Goal: Information Seeking & Learning: Learn about a topic

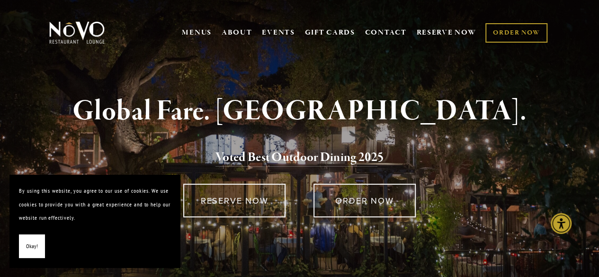
click at [24, 243] on button "Okay!" at bounding box center [32, 246] width 26 height 24
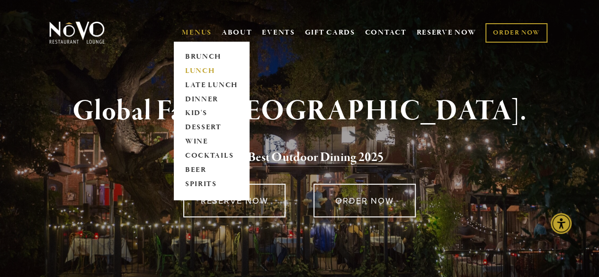
click at [183, 70] on link "LUNCH" at bounding box center [211, 71] width 59 height 14
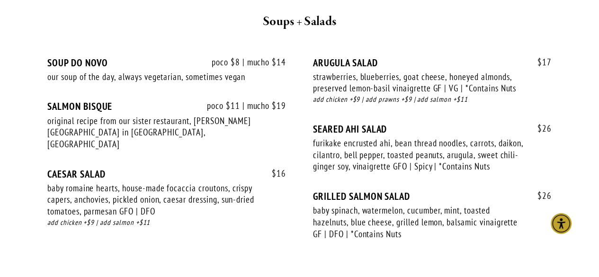
scroll to position [1124, 0]
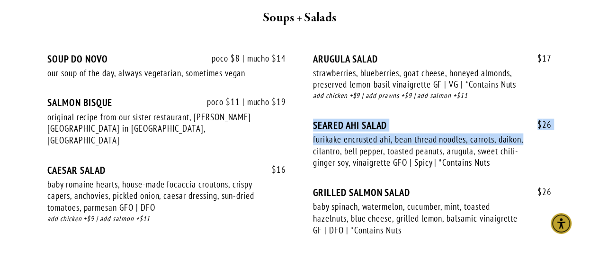
drag, startPoint x: 596, startPoint y: 115, endPoint x: 593, endPoint y: 129, distance: 14.2
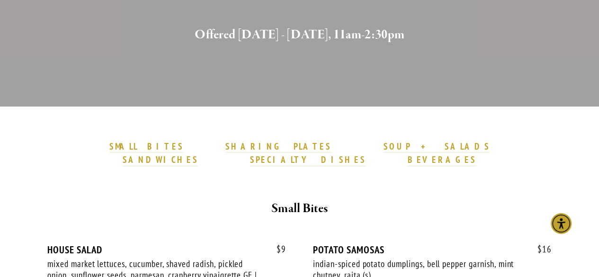
scroll to position [0, 0]
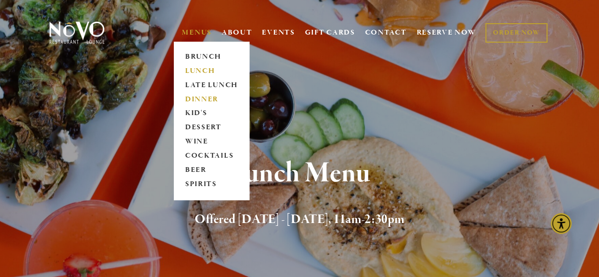
click at [204, 98] on link "DINNER" at bounding box center [211, 99] width 59 height 14
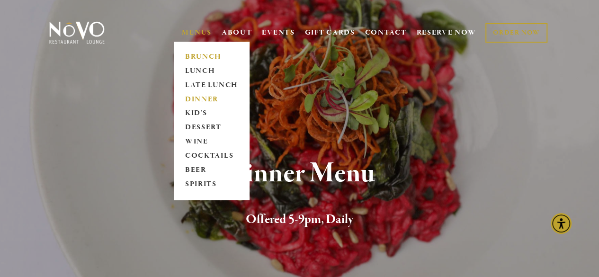
click at [207, 59] on link "BRUNCH" at bounding box center [211, 57] width 59 height 14
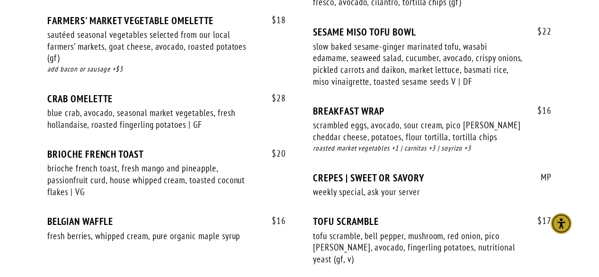
scroll to position [887, 0]
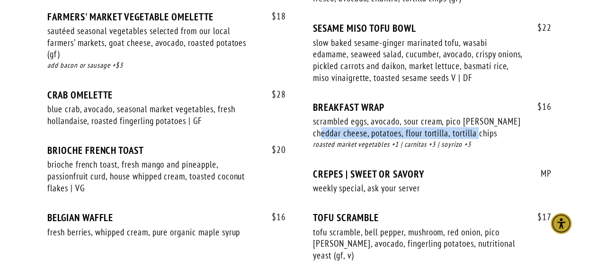
drag, startPoint x: 597, startPoint y: 100, endPoint x: 592, endPoint y: 121, distance: 21.5
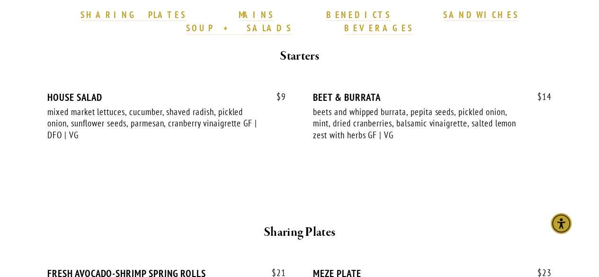
scroll to position [0, 0]
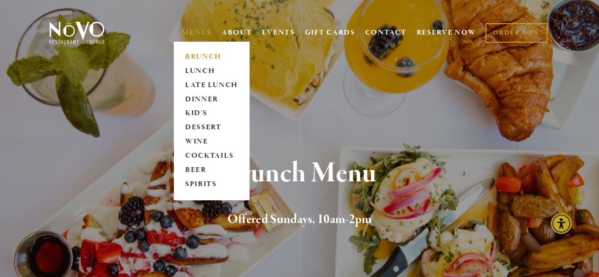
click at [203, 39] on span "MENUS [GEOGRAPHIC_DATA] LUNCH LATE LUNCH DINNER KID'S DESSERT WINE COCKTAILS BE…" at bounding box center [197, 33] width 30 height 18
click at [201, 75] on link "LUNCH" at bounding box center [211, 71] width 59 height 14
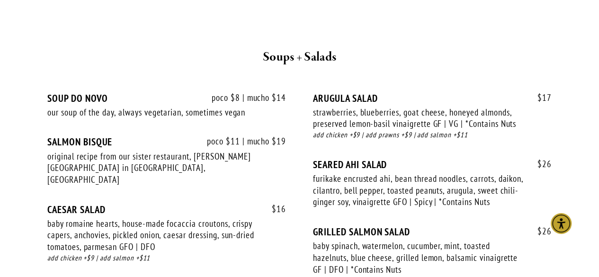
scroll to position [1107, 0]
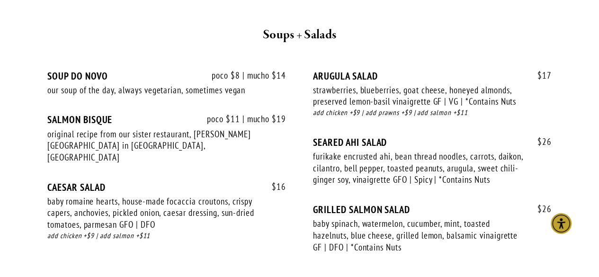
drag, startPoint x: 594, startPoint y: 107, endPoint x: 593, endPoint y: 117, distance: 10.0
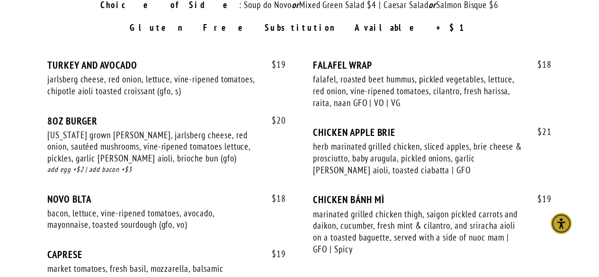
scroll to position [1471, 0]
